Goal: Obtain resource: Download file/media

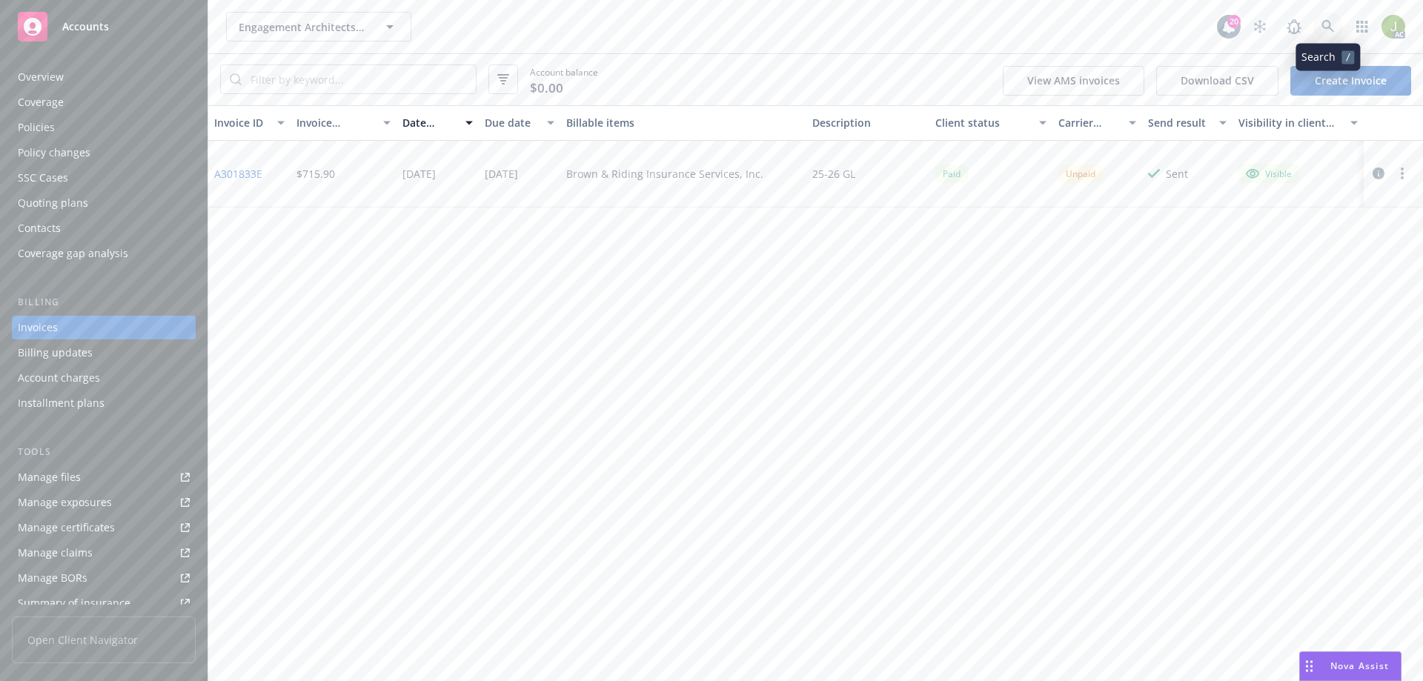
click at [1316, 24] on link at bounding box center [1328, 27] width 30 height 30
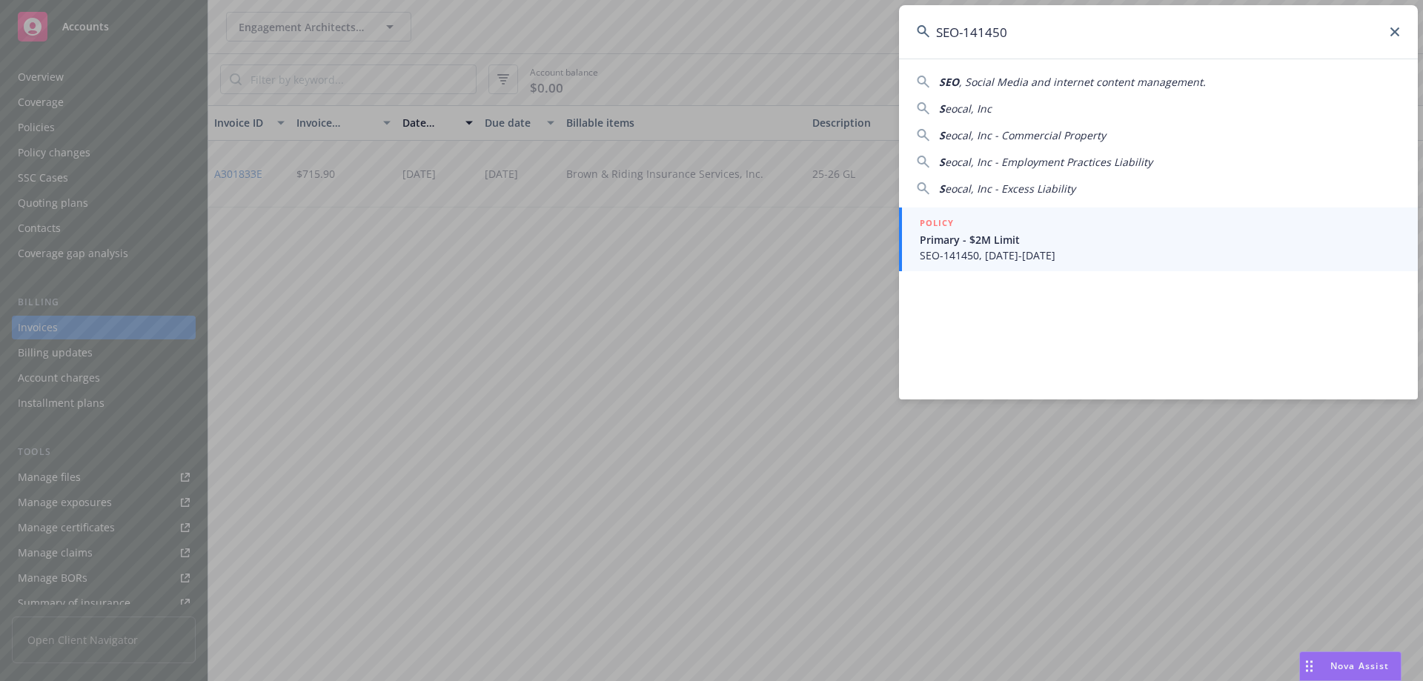
type input "SEO-141450"
click at [999, 238] on span "Primary - $2M Limit" at bounding box center [1160, 240] width 480 height 16
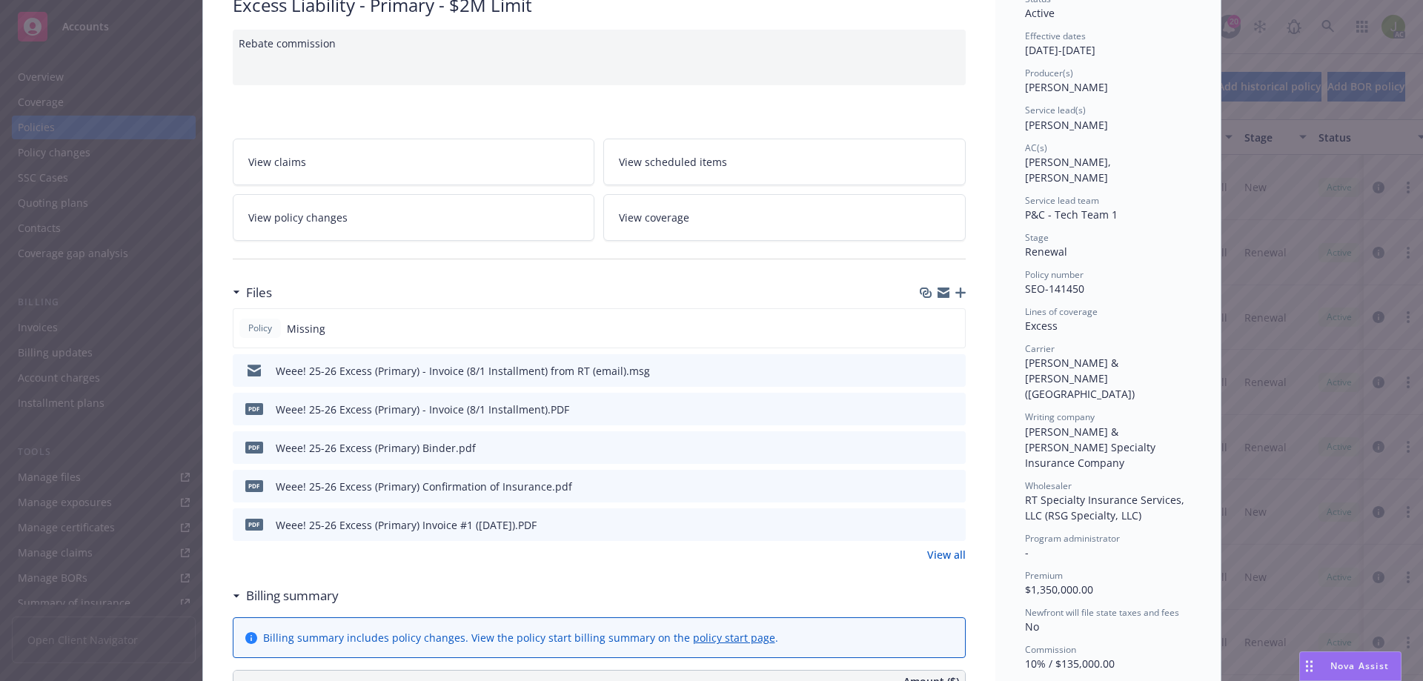
scroll to position [148, 0]
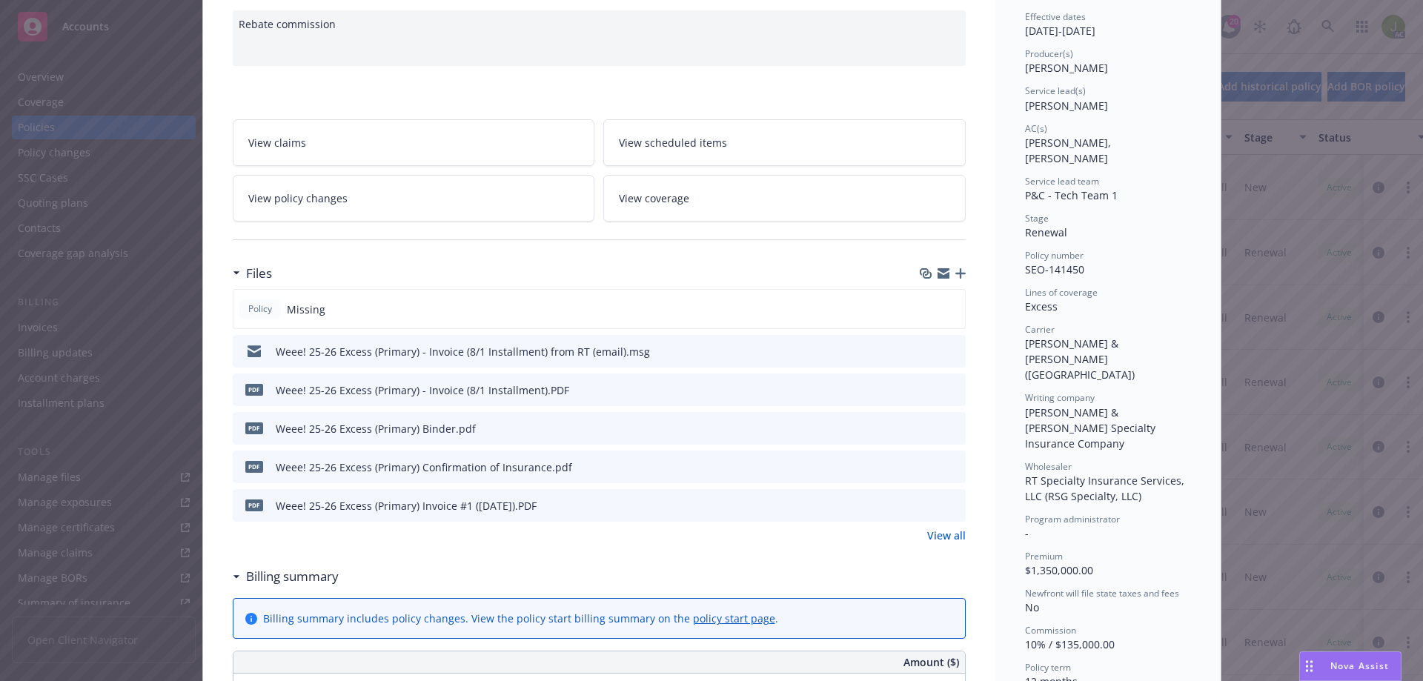
click at [946, 390] on icon "preview file" at bounding box center [951, 389] width 13 height 10
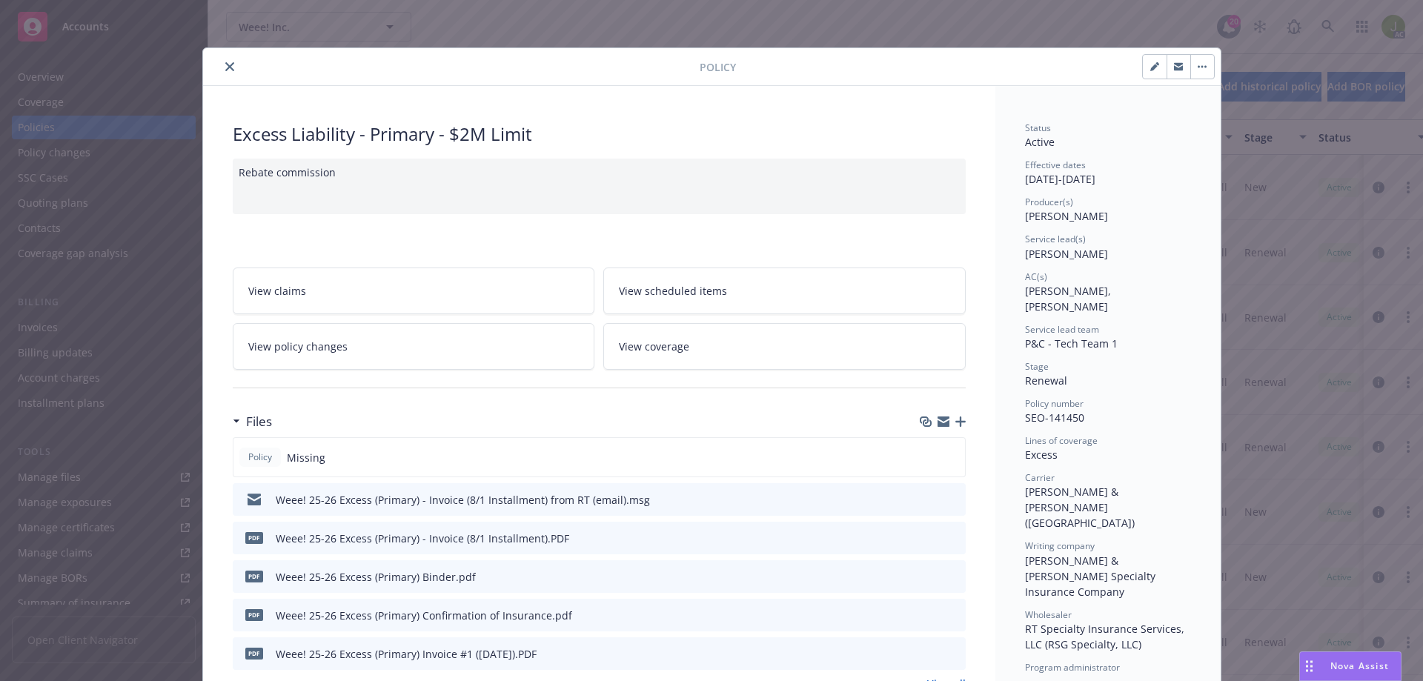
click at [227, 64] on icon "close" at bounding box center [229, 66] width 9 height 9
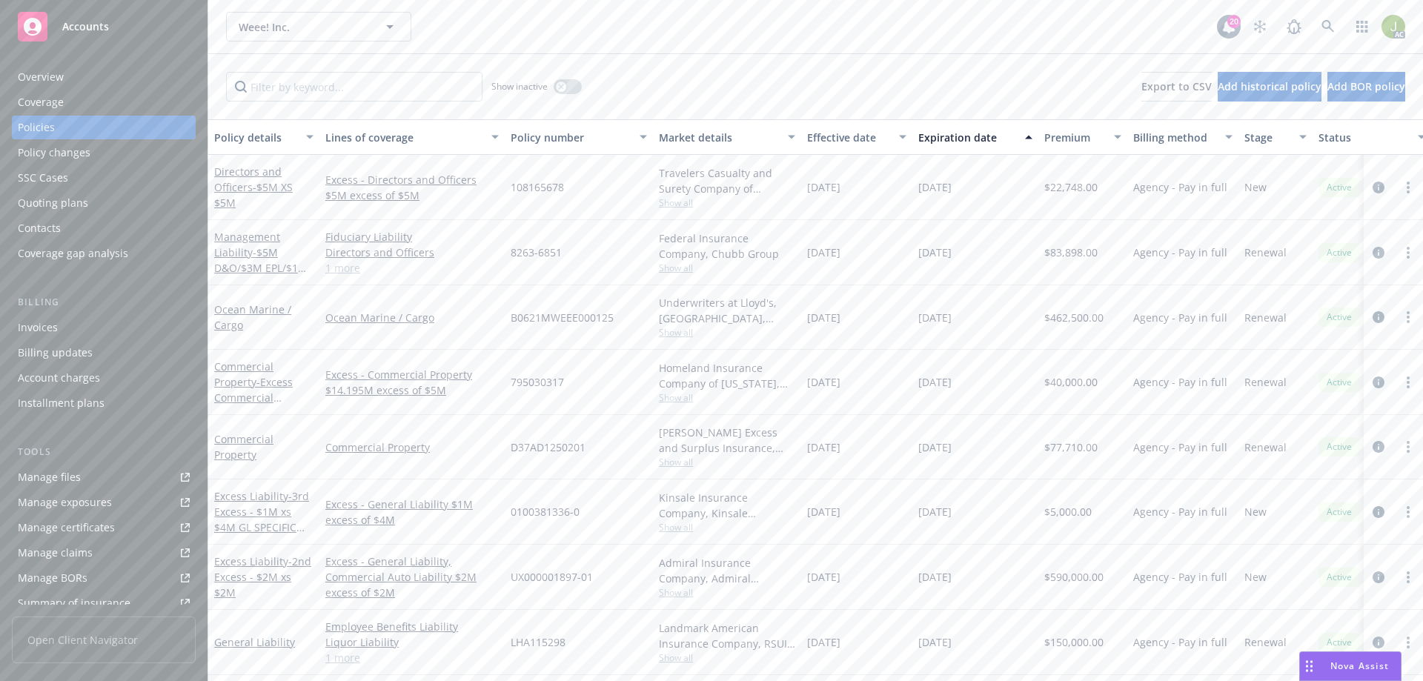
click at [101, 338] on div "Invoices" at bounding box center [104, 328] width 172 height 24
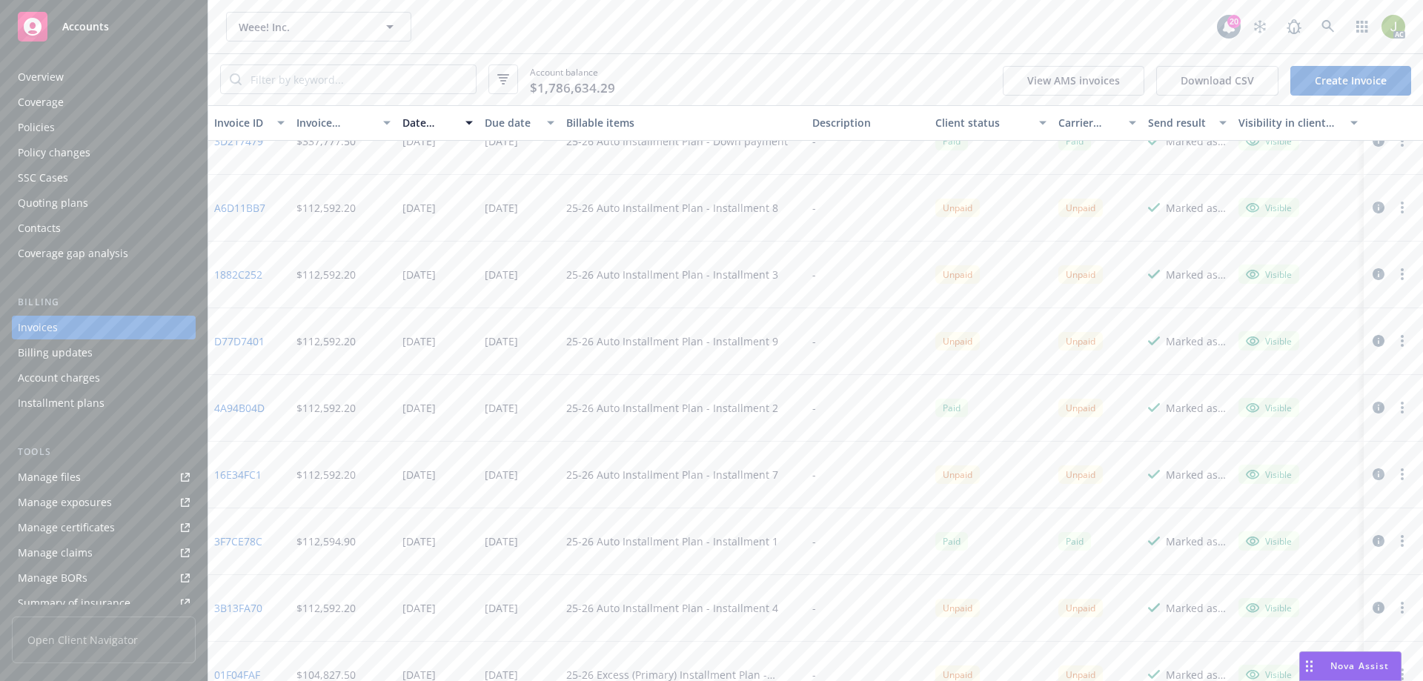
scroll to position [371, 0]
click at [1338, 26] on link at bounding box center [1328, 27] width 30 height 30
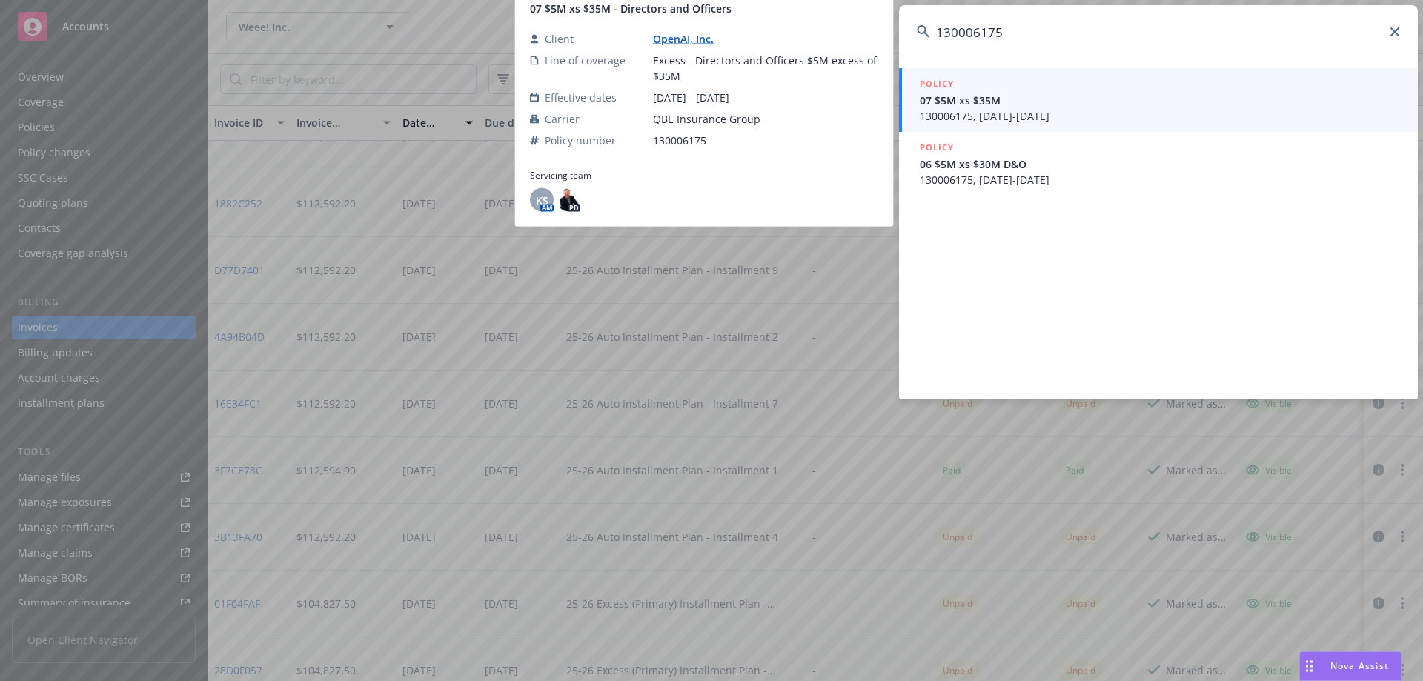
type input "130006175"
click at [1075, 115] on span "130006175, 10/29/2024-10/29/2024" at bounding box center [1160, 116] width 480 height 16
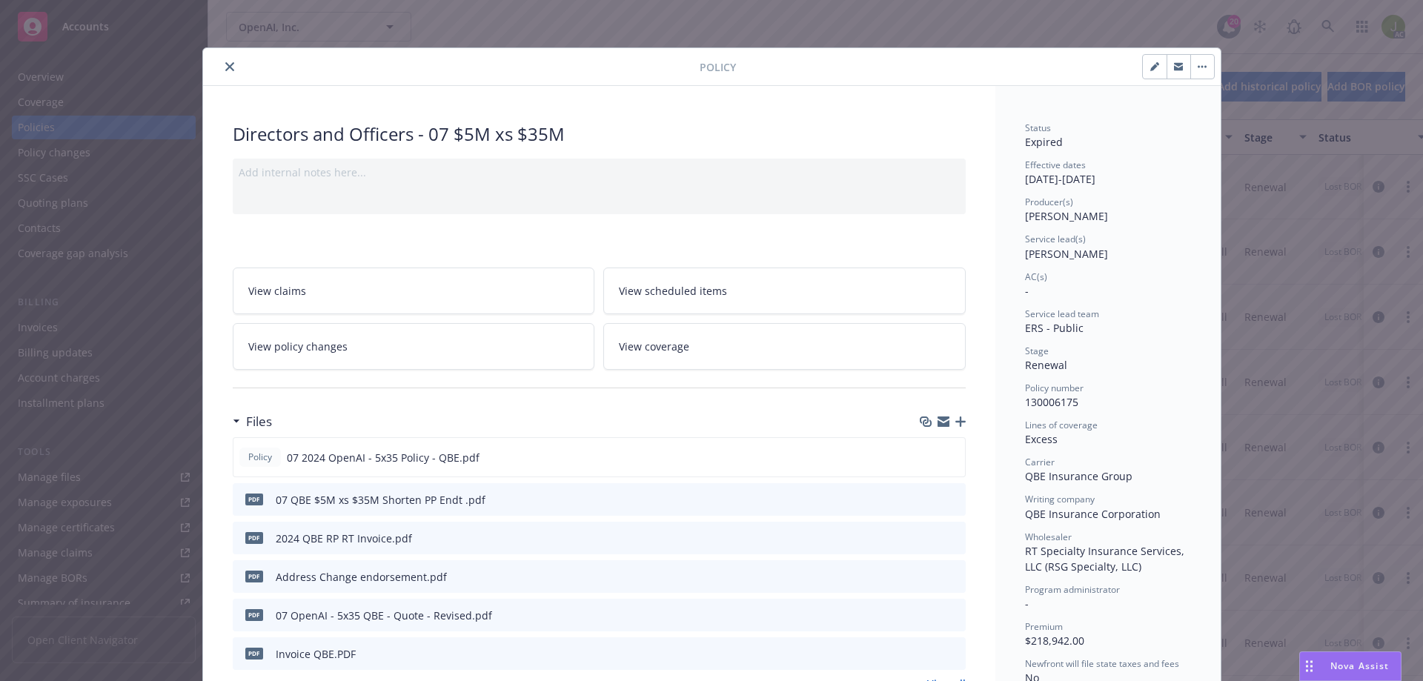
click at [231, 67] on button "close" at bounding box center [230, 67] width 18 height 18
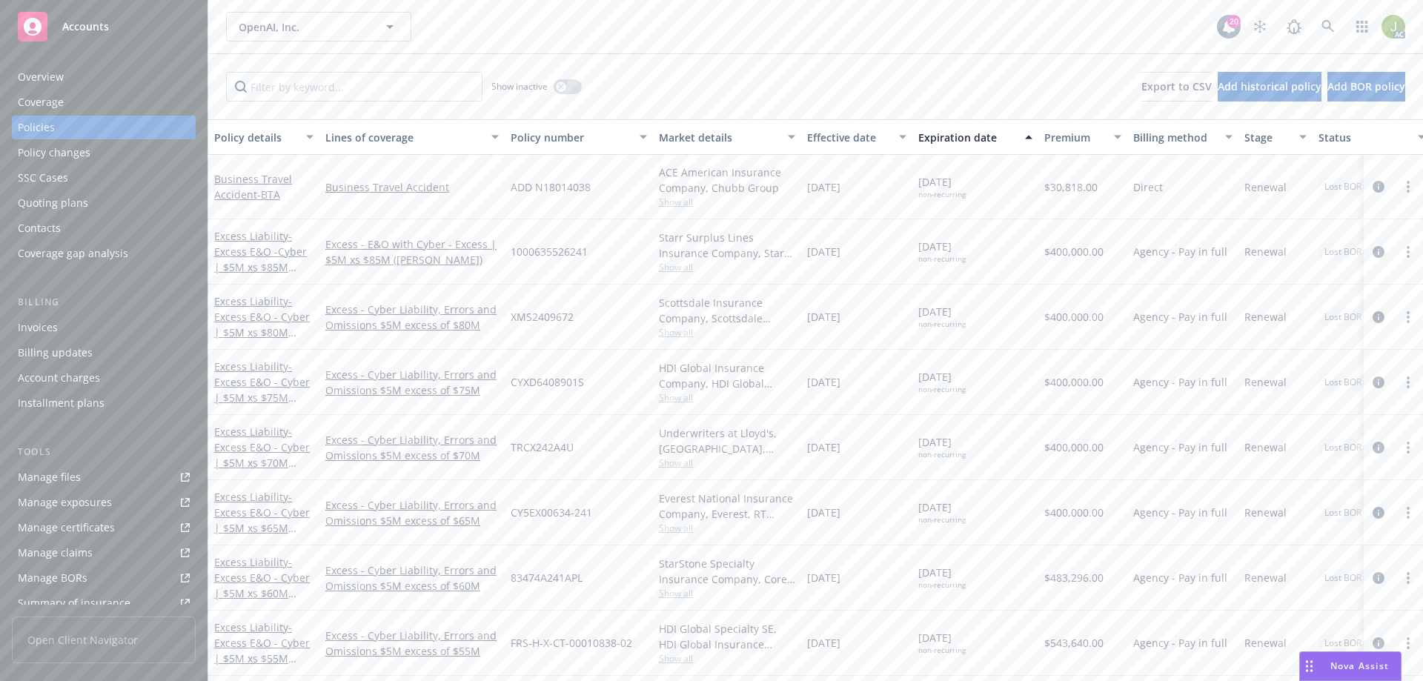
click at [76, 326] on div "Invoices" at bounding box center [104, 328] width 172 height 24
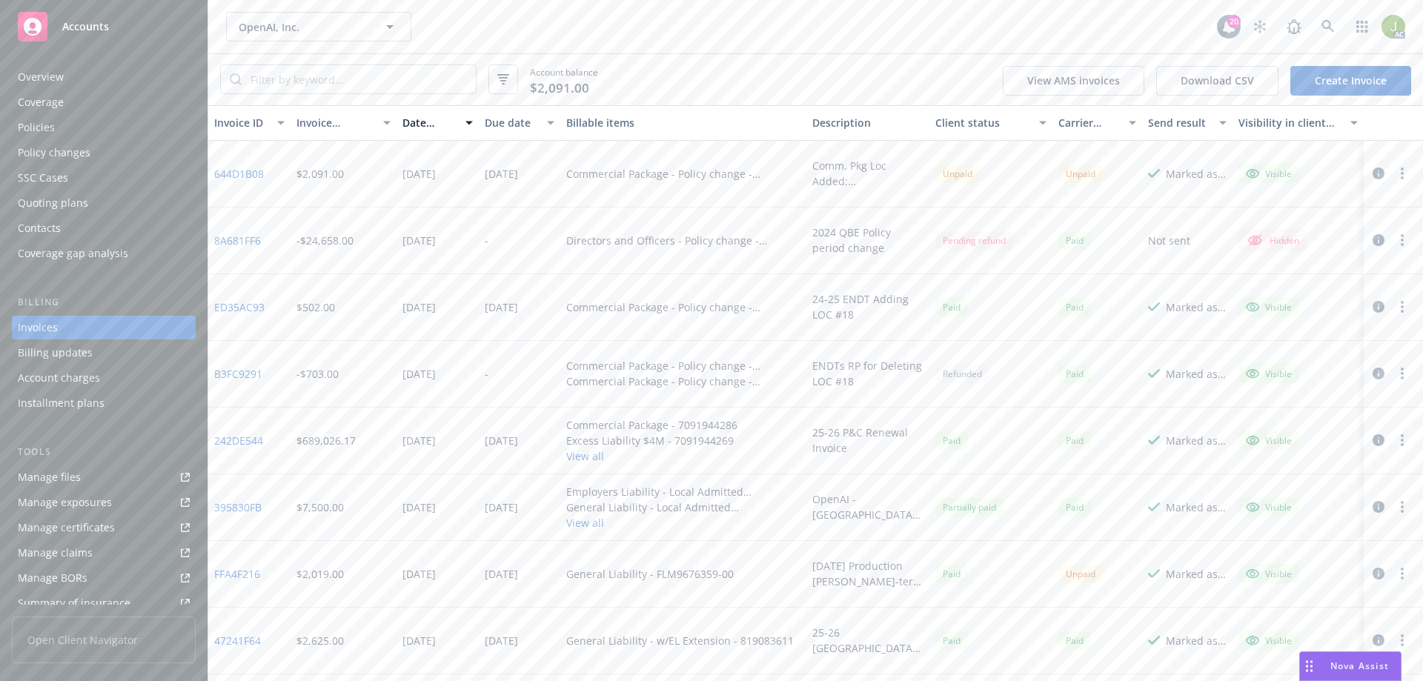
click at [238, 243] on link "8A681FF6" at bounding box center [237, 241] width 47 height 16
click at [1336, 29] on link at bounding box center [1328, 27] width 30 height 30
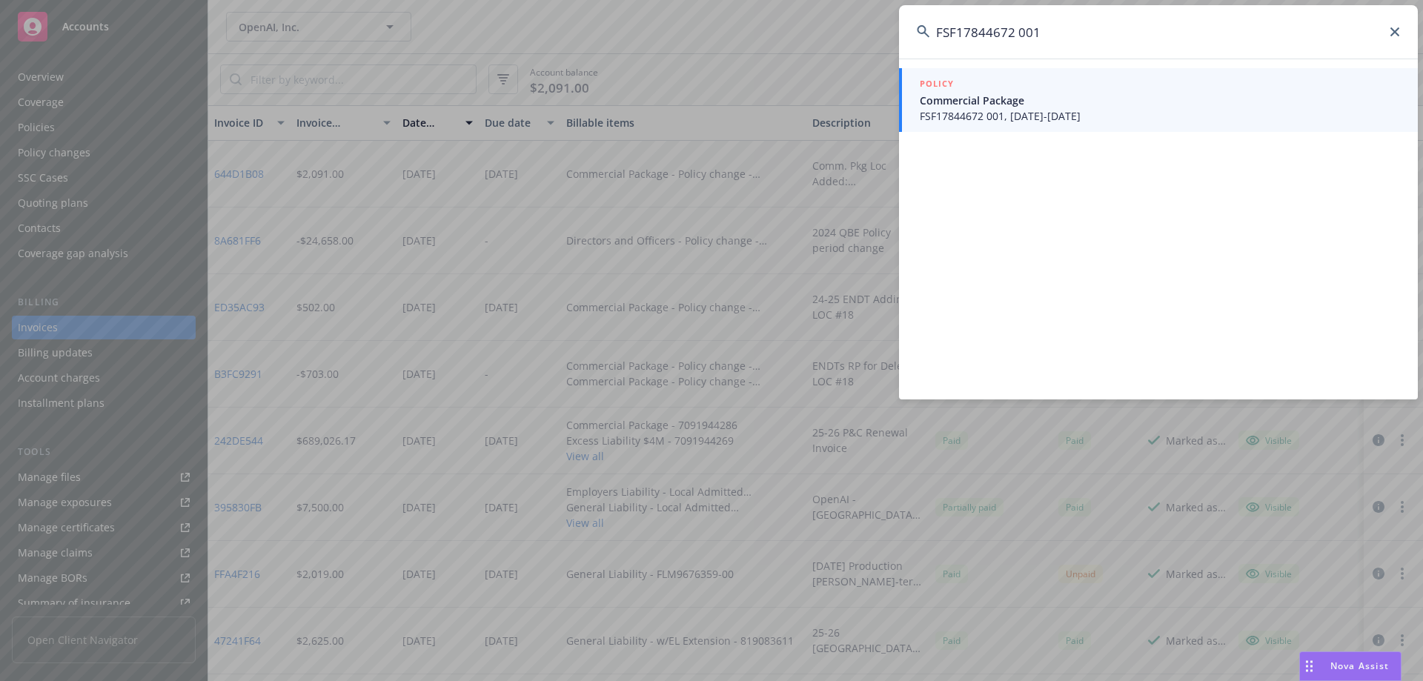
type input "FSF17844672 001"
click at [1012, 130] on link "POLICY Commercial Package FSF17844672 001, 08/04/2024-08/04/2025" at bounding box center [1158, 100] width 519 height 64
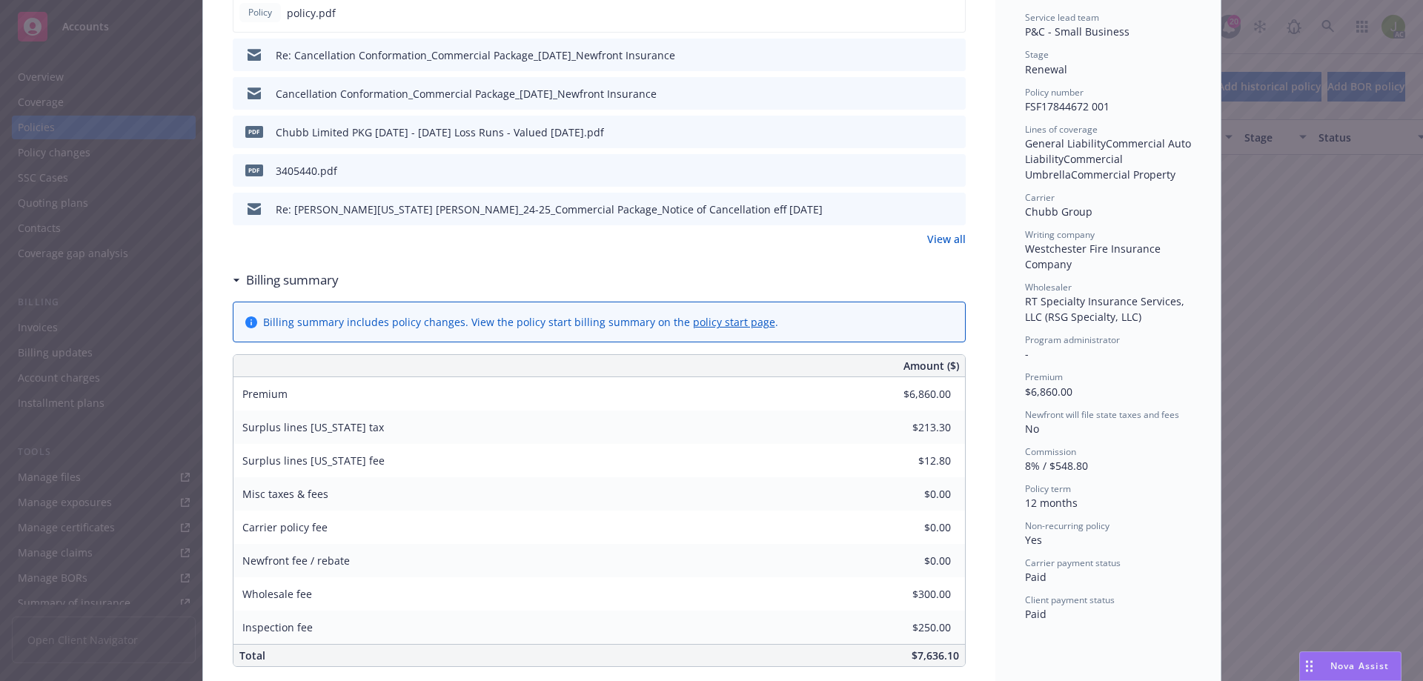
scroll to position [371, 0]
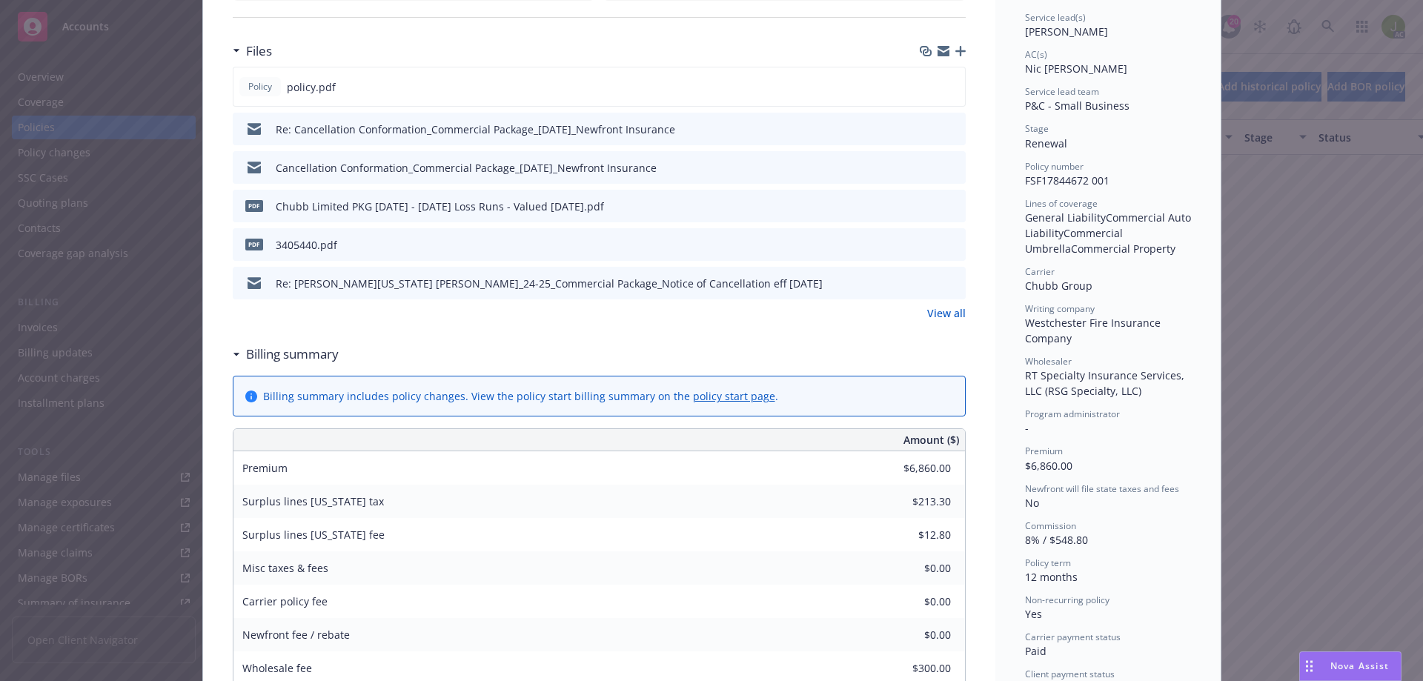
click at [944, 313] on link "View all" at bounding box center [946, 313] width 39 height 16
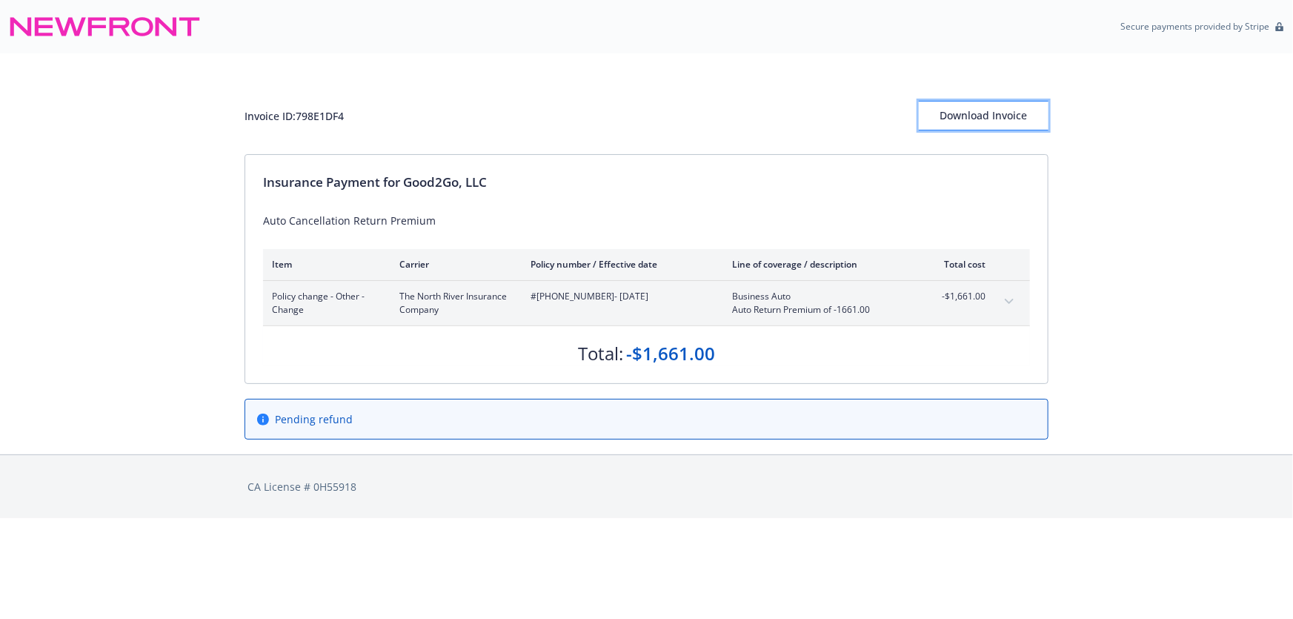
click at [1017, 110] on div "Download Invoice" at bounding box center [984, 116] width 130 height 28
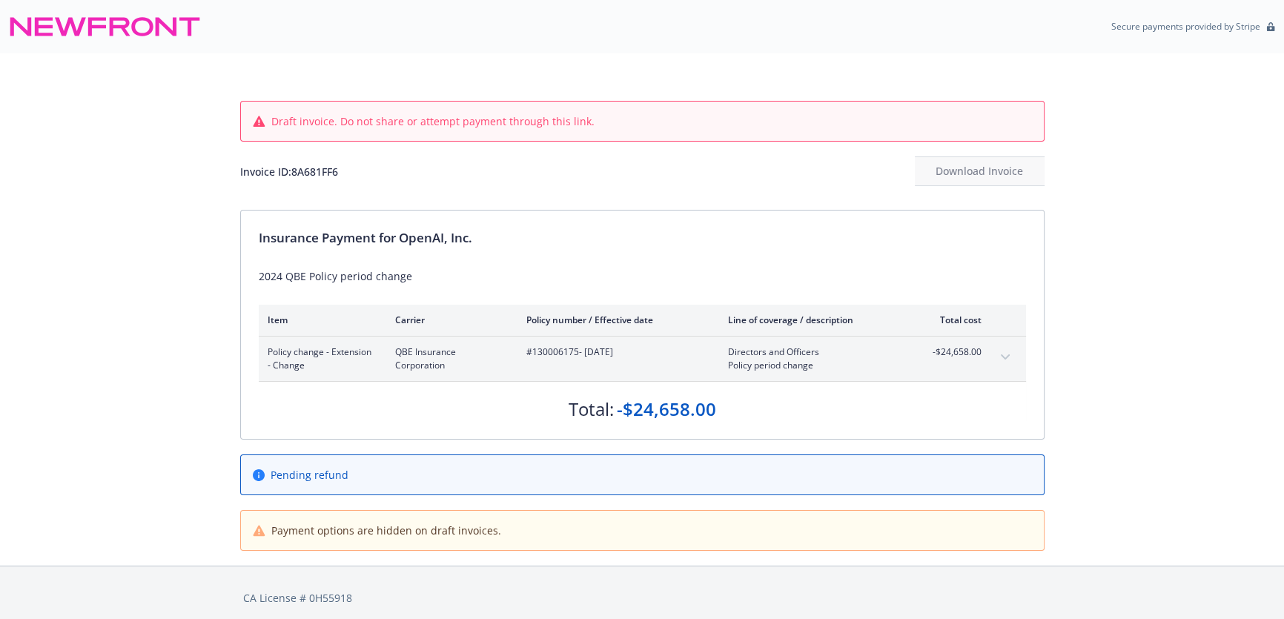
click at [1010, 354] on button "expand content" at bounding box center [1005, 357] width 24 height 24
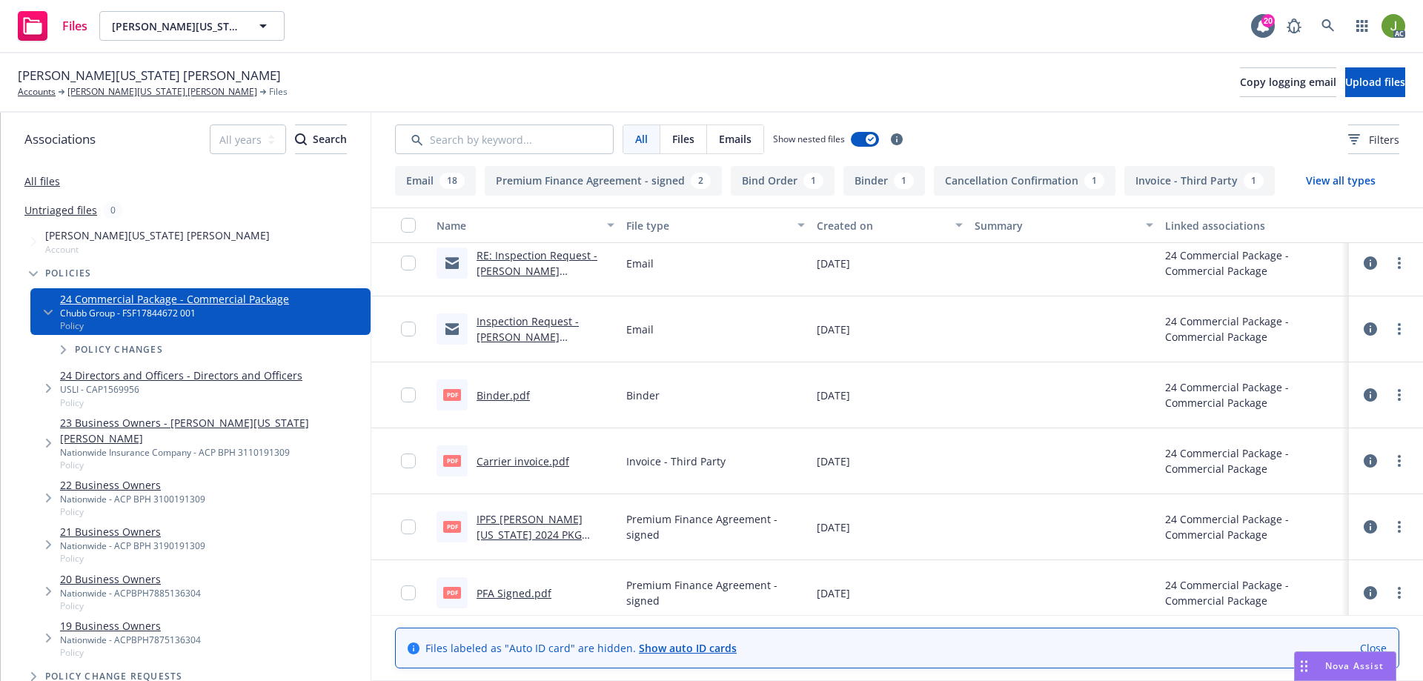
scroll to position [1260, 0]
